Goal: Task Accomplishment & Management: Manage account settings

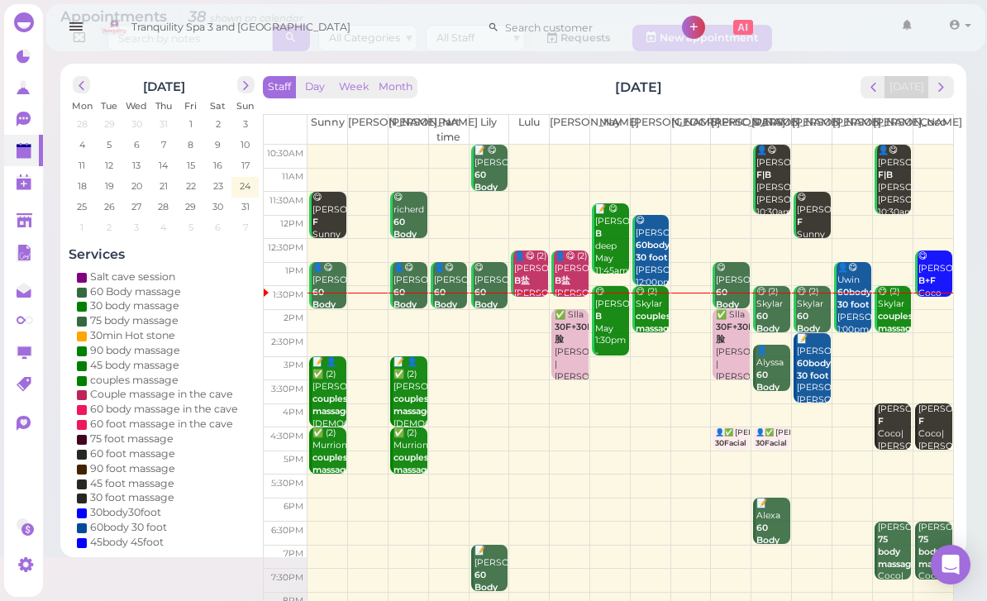
scroll to position [53, 0]
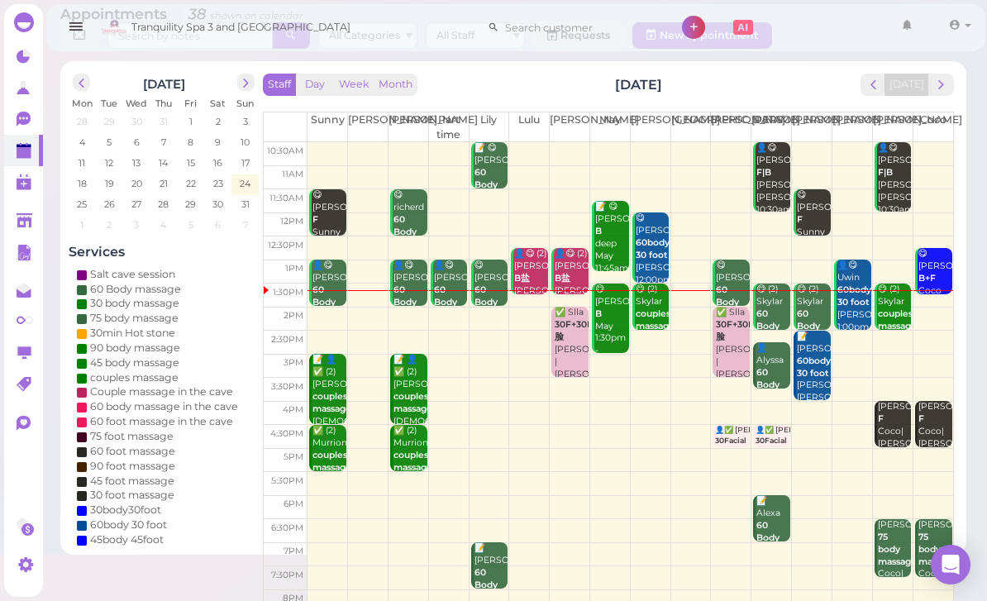
click at [939, 93] on button "next" at bounding box center [942, 85] width 26 height 22
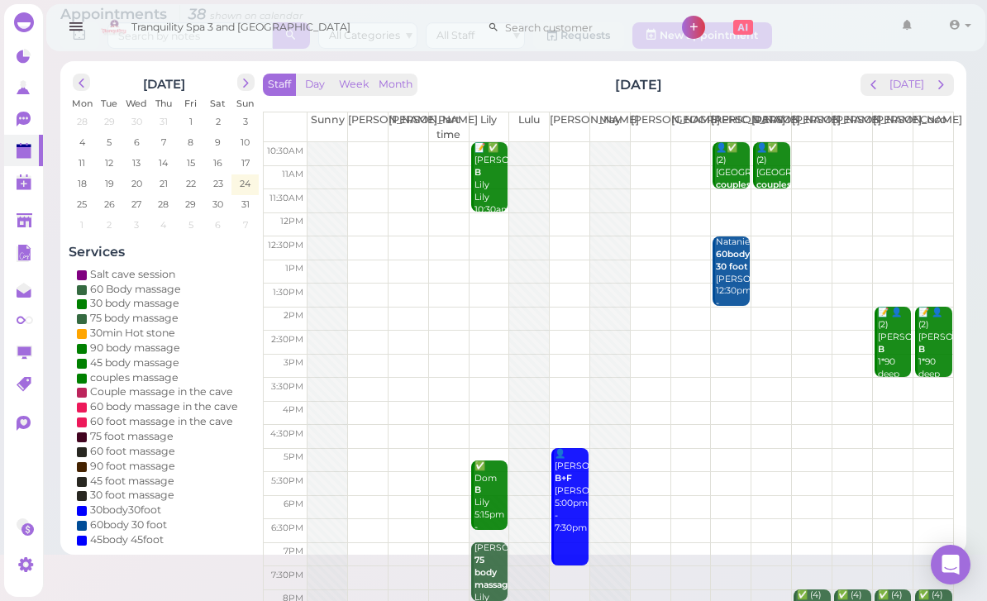
click at [939, 90] on span "next" at bounding box center [942, 85] width 16 height 16
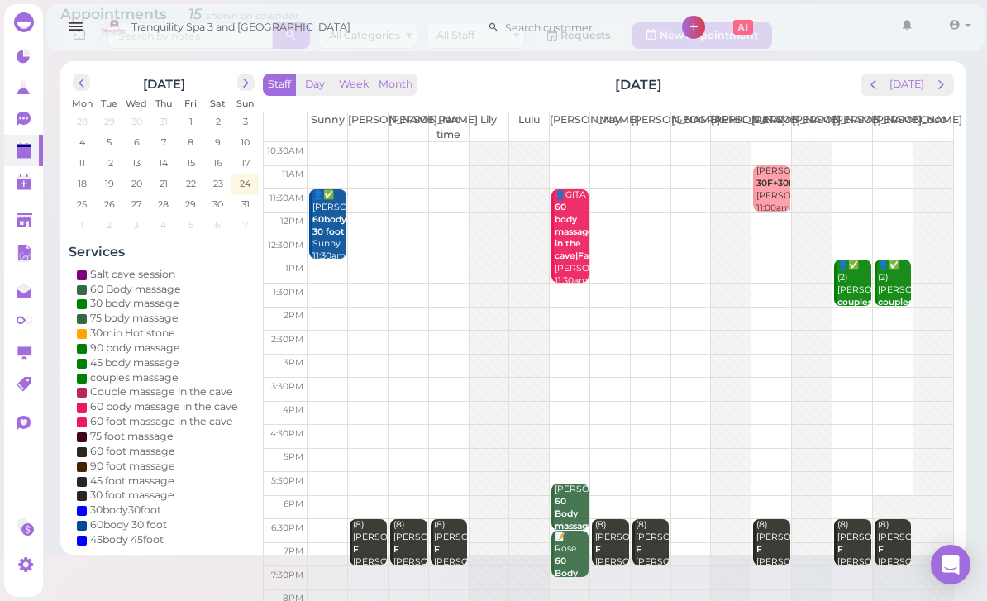
click at [937, 92] on span "next" at bounding box center [942, 85] width 16 height 16
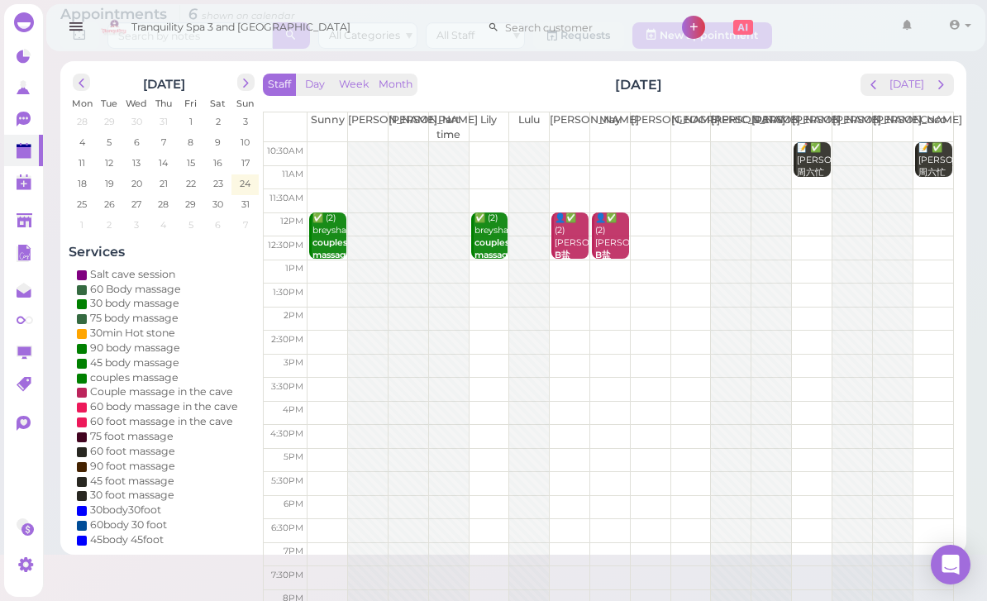
click at [937, 93] on button "next" at bounding box center [942, 85] width 26 height 22
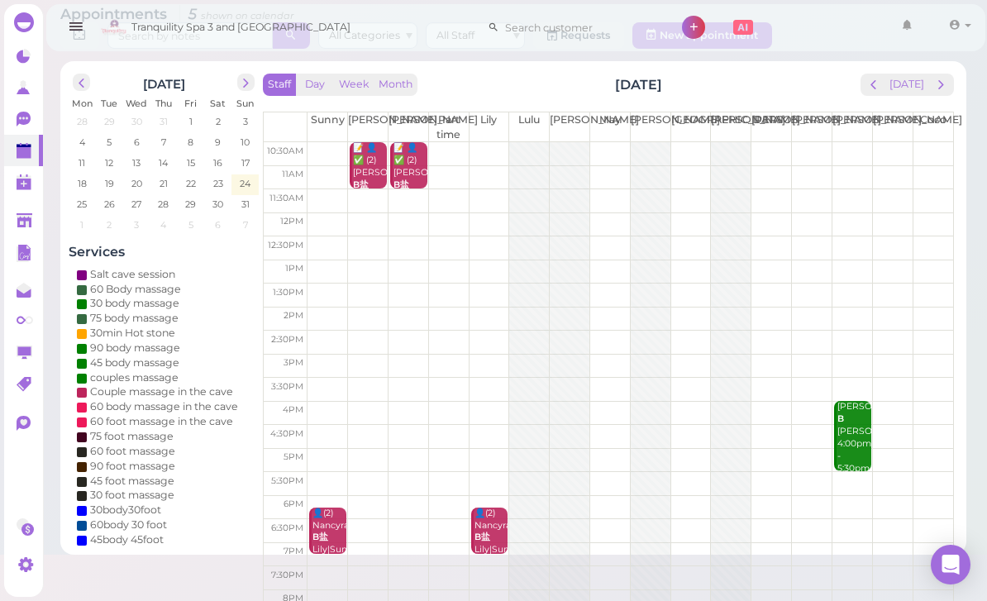
click at [944, 91] on span "next" at bounding box center [942, 85] width 16 height 16
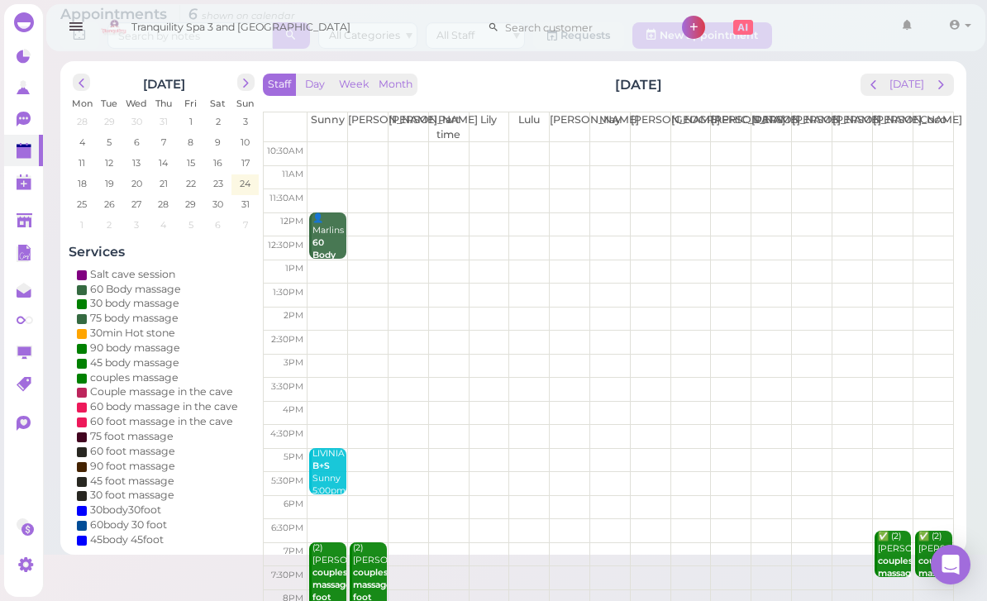
click at [933, 94] on button "next" at bounding box center [942, 85] width 26 height 22
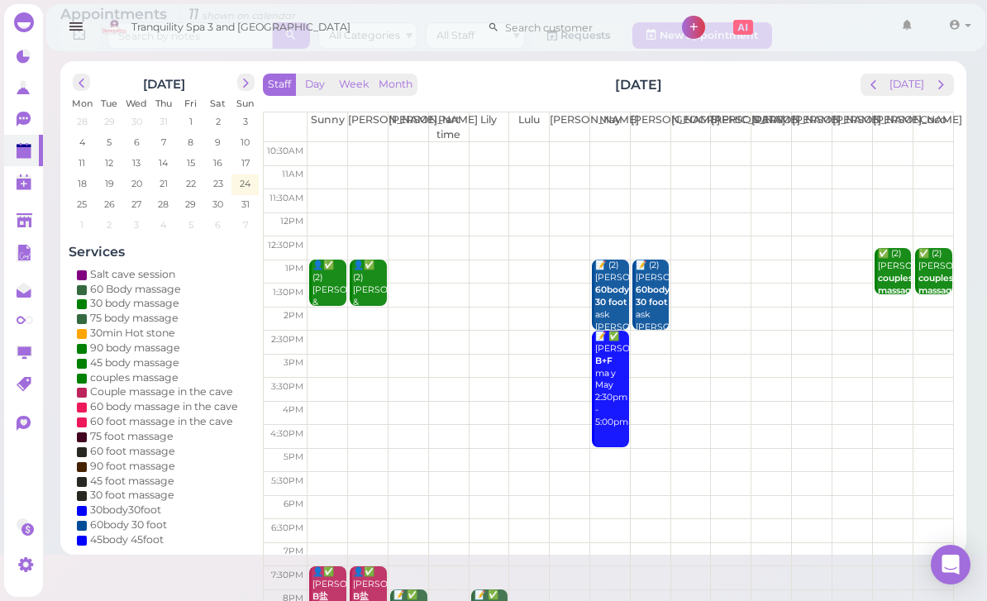
click at [932, 95] on button "next" at bounding box center [942, 85] width 26 height 22
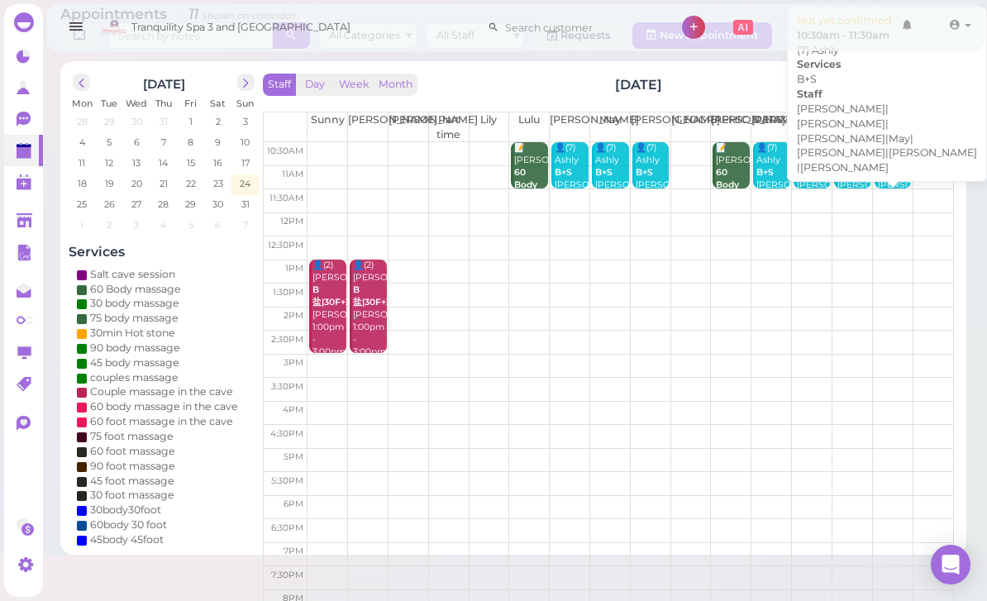
click at [893, 182] on div "👤(7) [PERSON_NAME]+S [PERSON_NAME]|[PERSON_NAME]|[PERSON_NAME]|May|[PERSON_NAME…" at bounding box center [894, 222] width 35 height 160
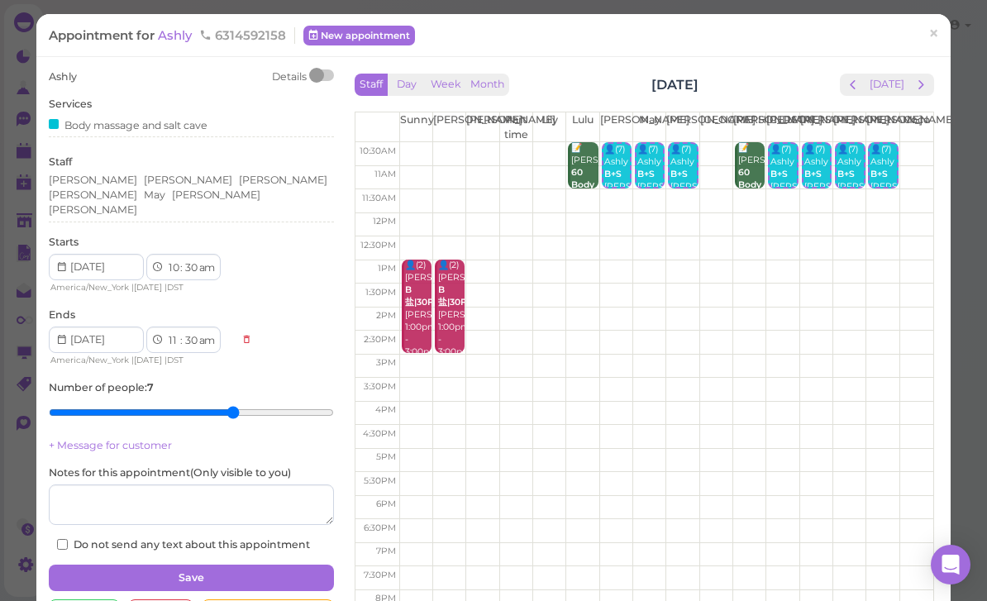
click at [198, 565] on button "Save" at bounding box center [191, 578] width 285 height 26
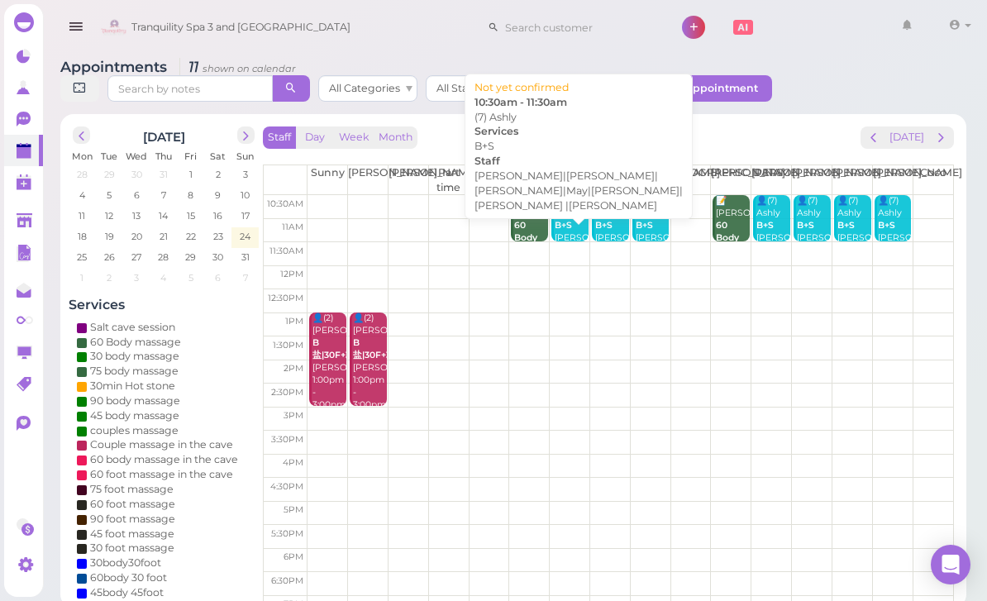
click at [576, 223] on div "👤(7) [PERSON_NAME]+S [PERSON_NAME]|[PERSON_NAME]|[PERSON_NAME]|May|[PERSON_NAME…" at bounding box center [571, 275] width 35 height 160
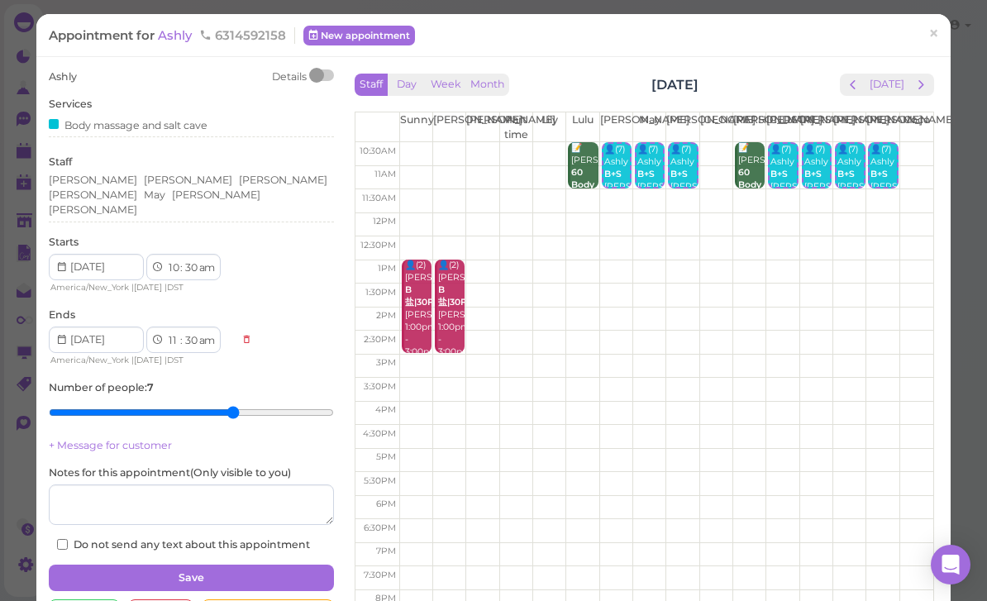
click at [217, 565] on button "Save" at bounding box center [191, 578] width 285 height 26
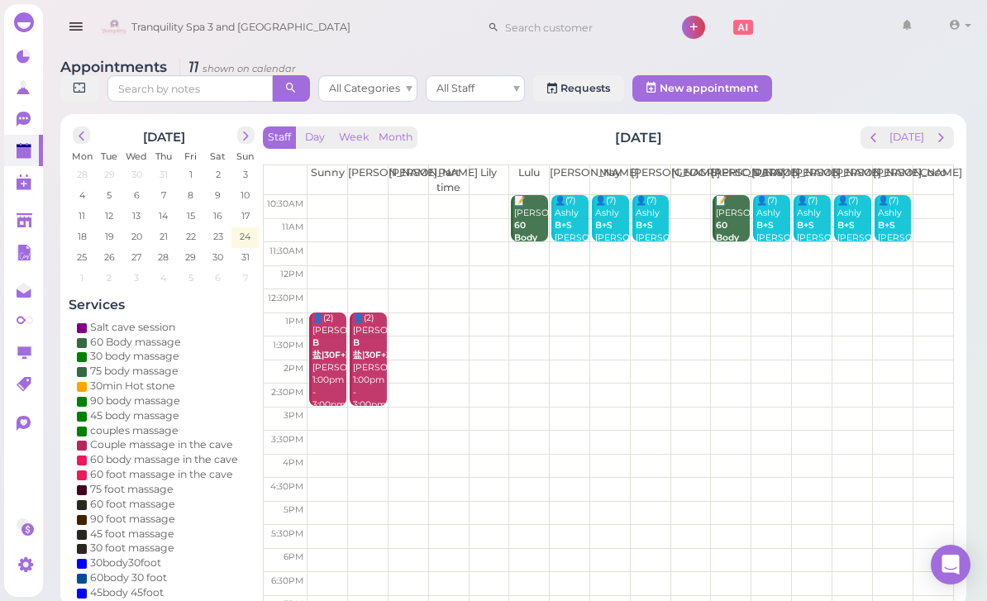
click at [569, 225] on b "B+S" at bounding box center [563, 225] width 17 height 11
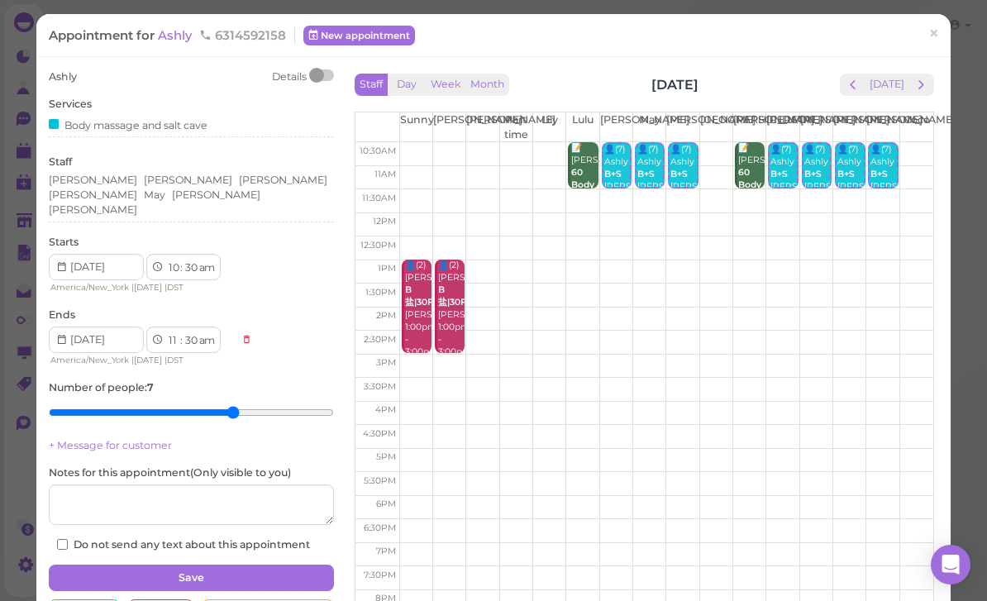
click at [241, 538] on label "Do not send any text about this appointment" at bounding box center [183, 545] width 253 height 15
click at [68, 539] on input "Do not send any text about this appointment" at bounding box center [62, 544] width 11 height 11
click at [254, 538] on label "Do not send any text about this appointment" at bounding box center [183, 545] width 253 height 15
click at [68, 539] on input "Do not send any text about this appointment" at bounding box center [62, 544] width 11 height 11
checkbox input "false"
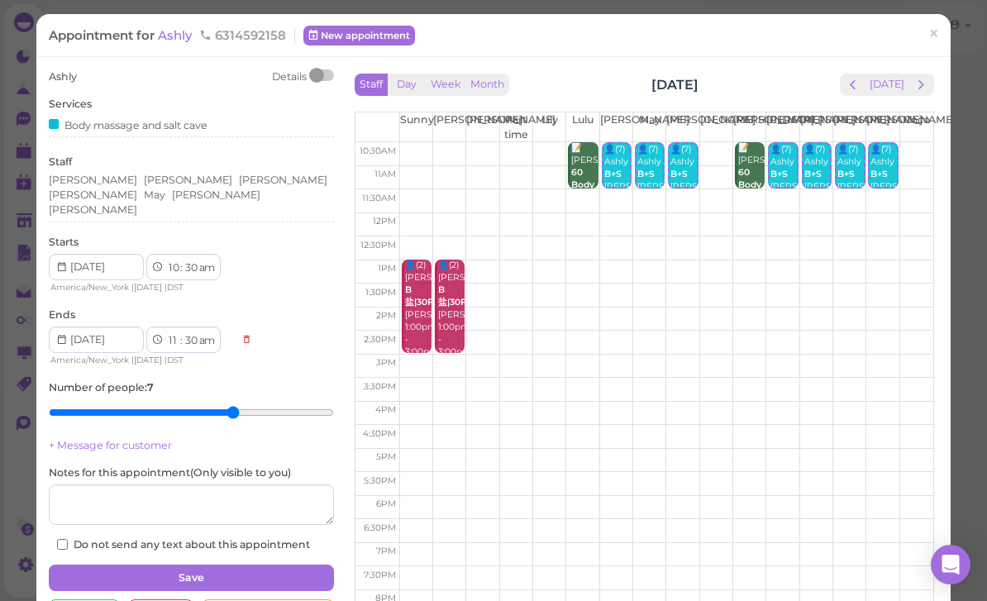
scroll to position [52, 0]
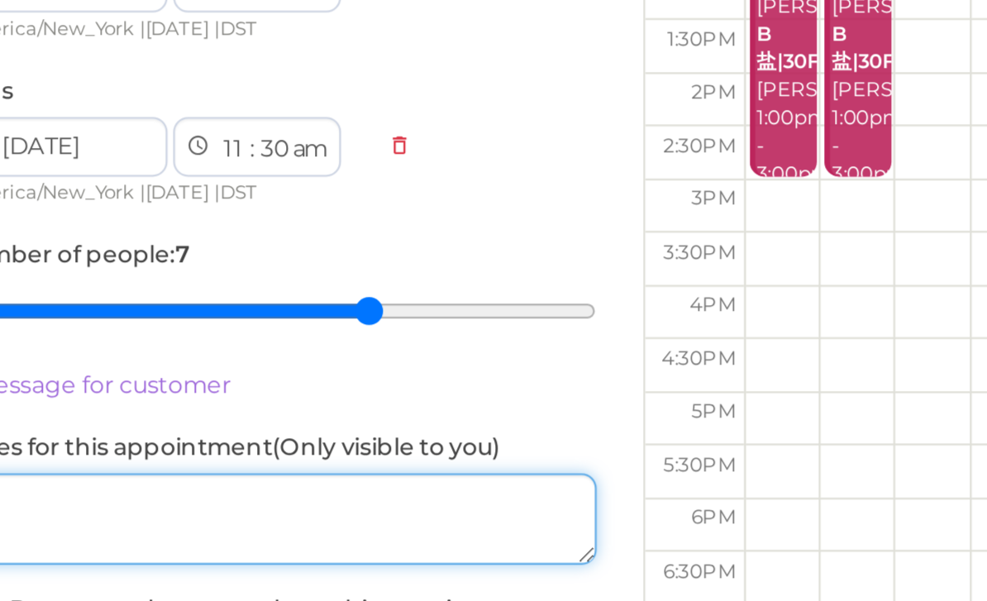
click at [165, 485] on textarea at bounding box center [191, 505] width 285 height 41
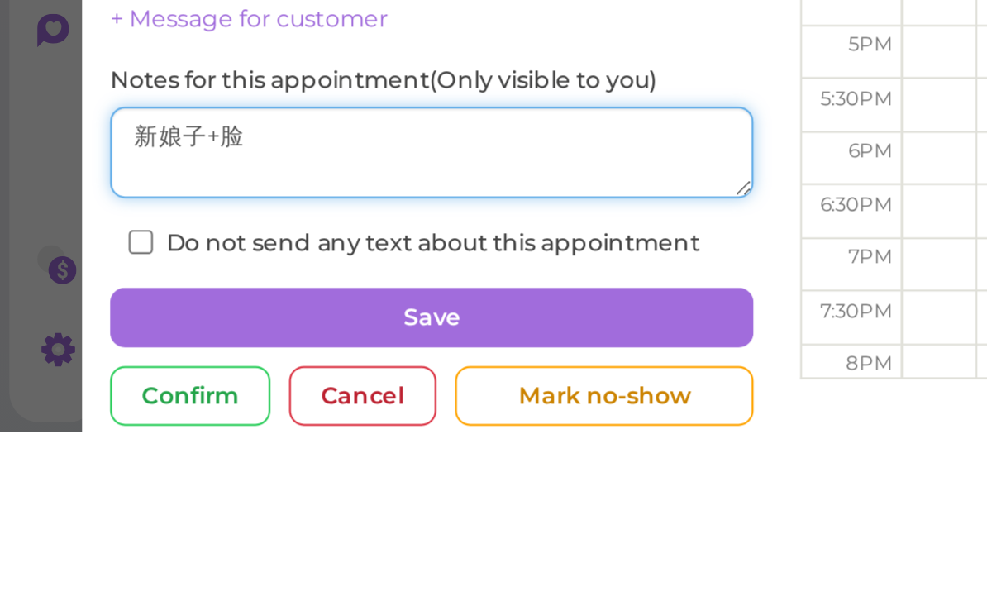
scroll to position [28, 0]
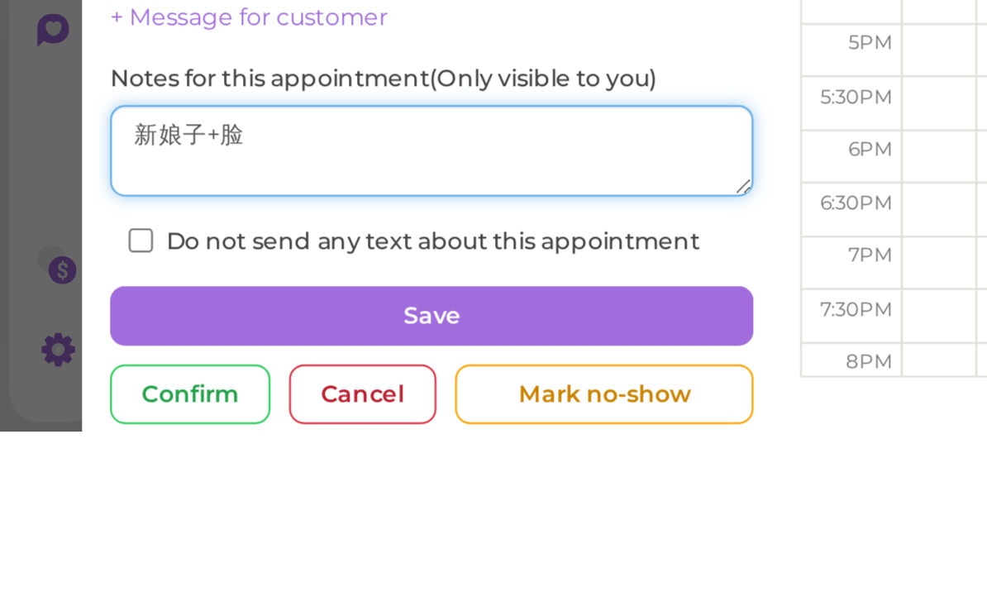
click at [222, 456] on textarea at bounding box center [191, 476] width 285 height 41
type textarea "新娘子+脸"
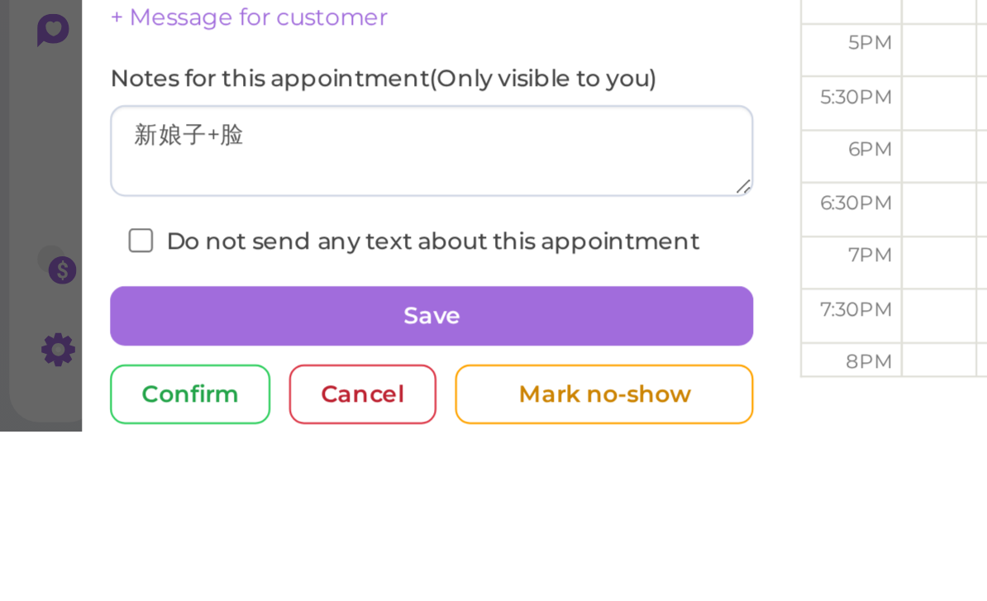
click at [259, 537] on button "Save" at bounding box center [191, 550] width 285 height 26
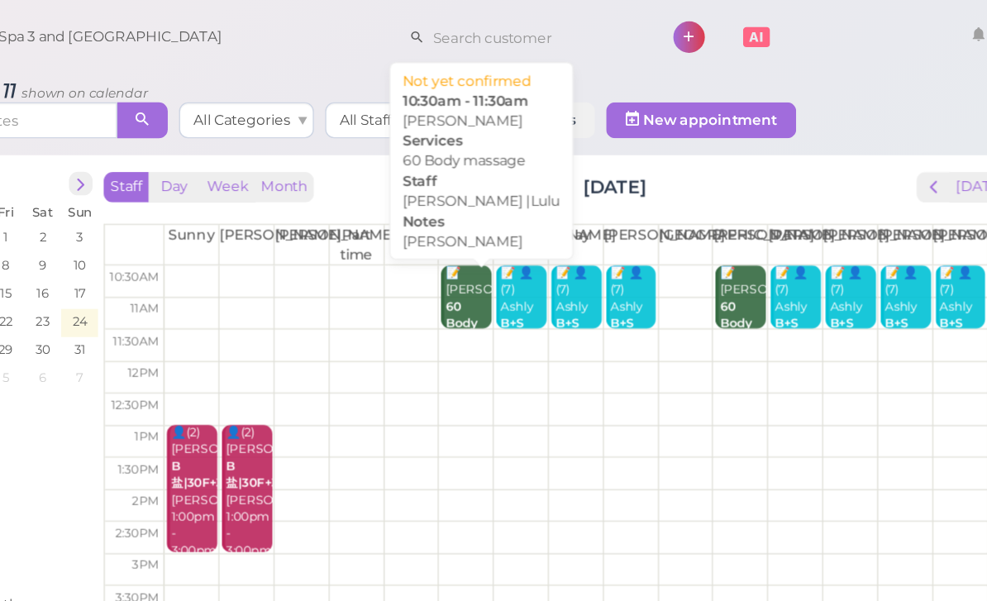
click at [514, 222] on b "60 Body massage" at bounding box center [533, 238] width 39 height 36
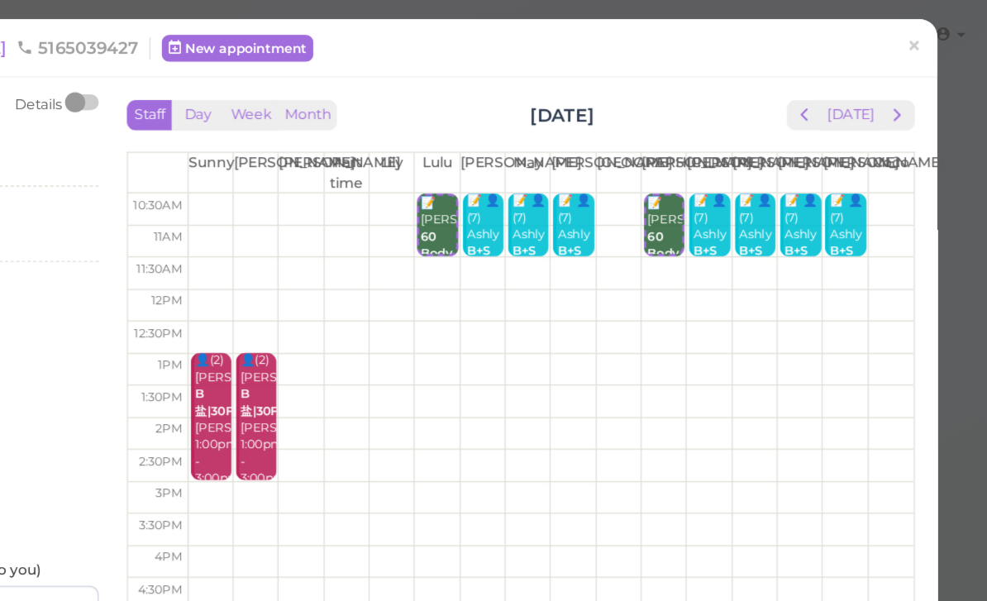
click at [929, 34] on span "×" at bounding box center [934, 33] width 11 height 23
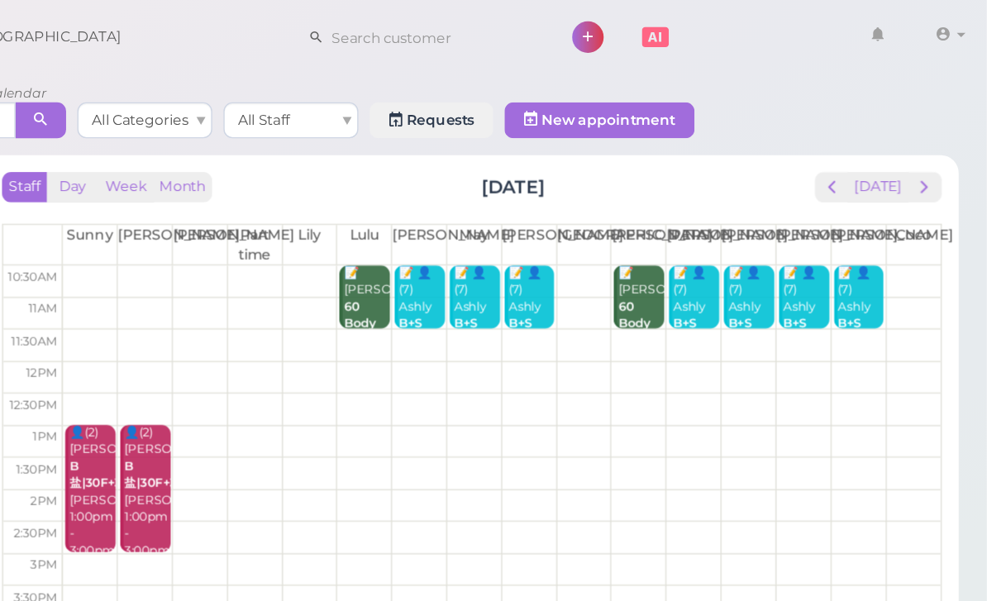
click at [934, 137] on span "next" at bounding box center [942, 138] width 16 height 16
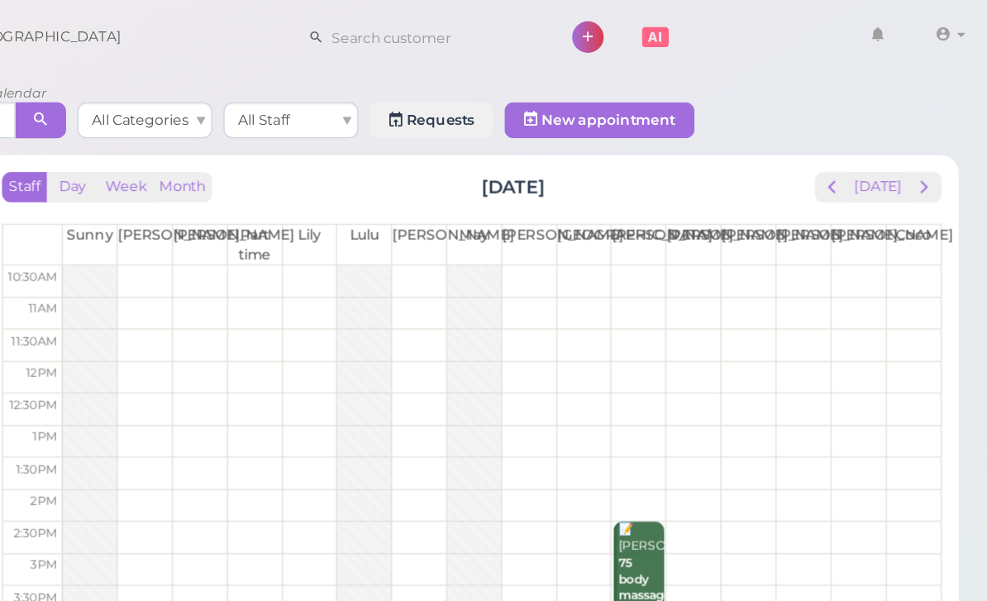
click at [934, 140] on span "next" at bounding box center [942, 138] width 16 height 16
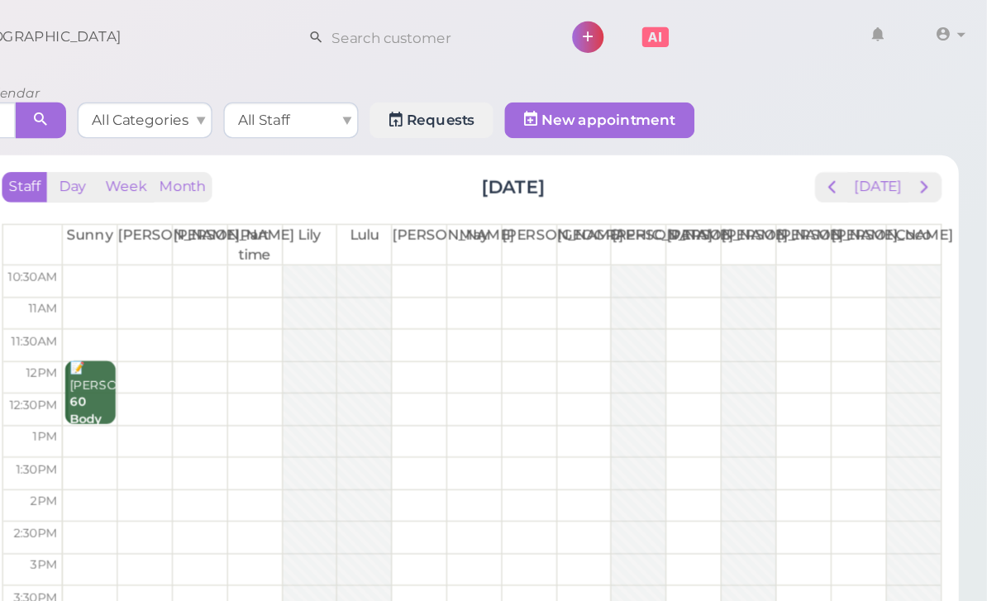
click at [934, 136] on span "next" at bounding box center [942, 138] width 16 height 16
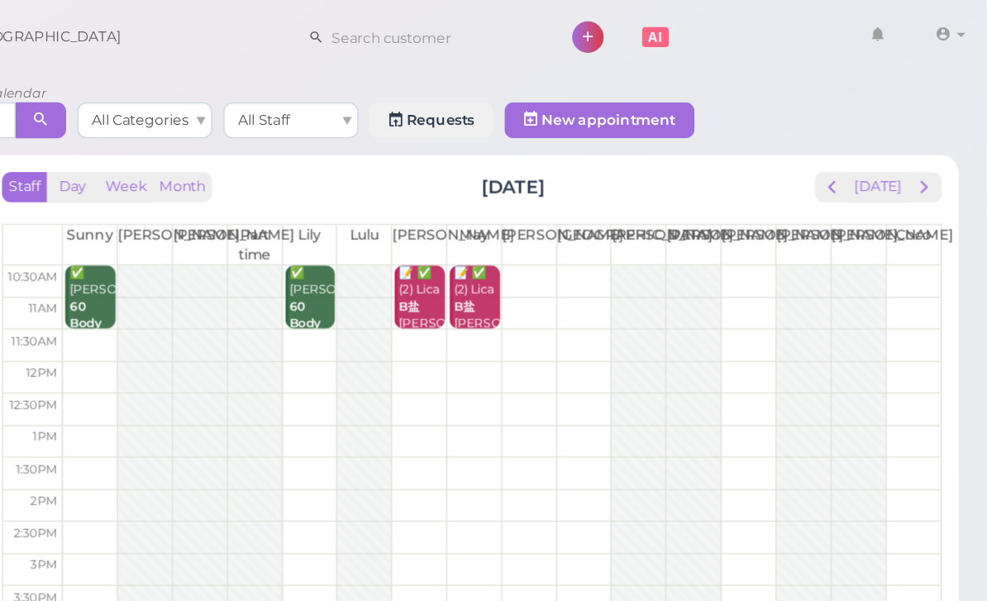
click at [866, 145] on span "prev" at bounding box center [874, 138] width 16 height 16
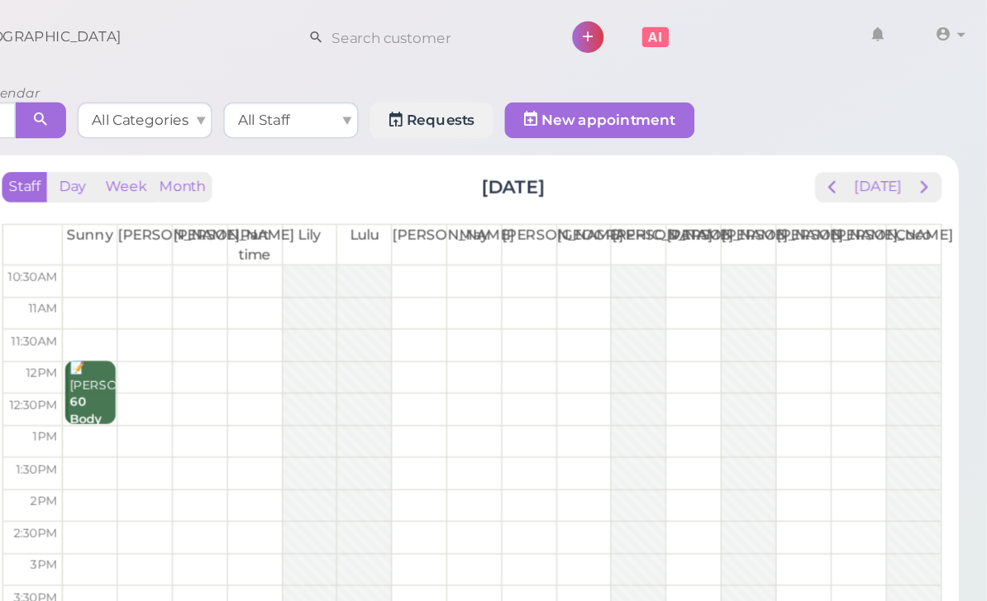
click at [934, 137] on span "next" at bounding box center [942, 138] width 16 height 16
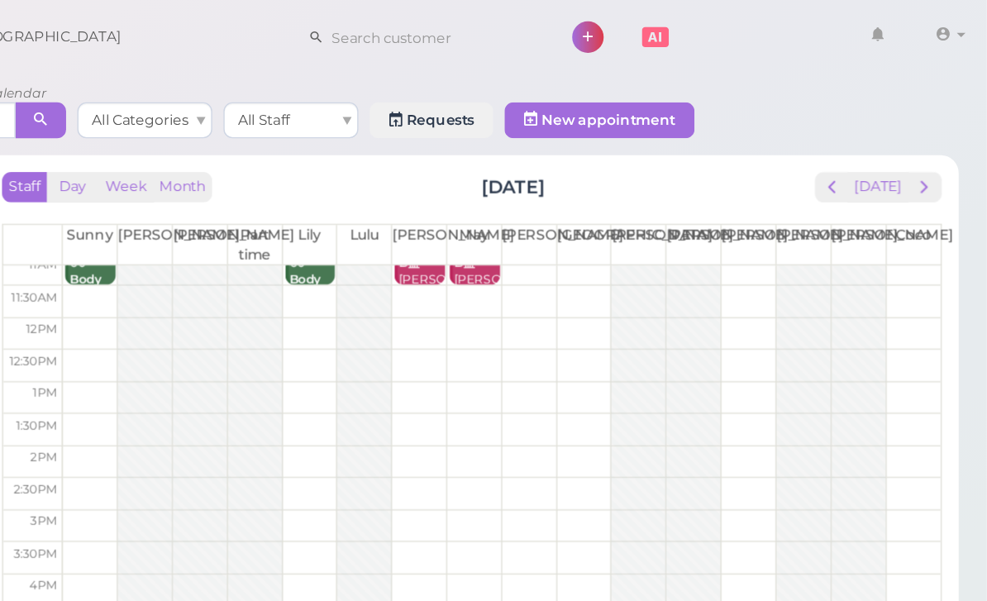
scroll to position [32, 0]
